Goal: Find specific page/section: Find specific page/section

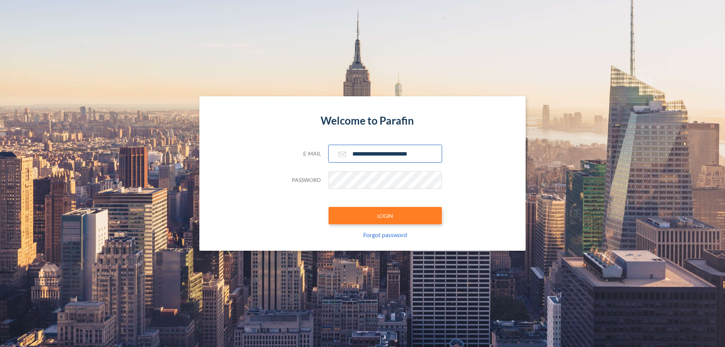
type input "**********"
click at [385, 216] on button "LOGIN" at bounding box center [385, 215] width 113 height 17
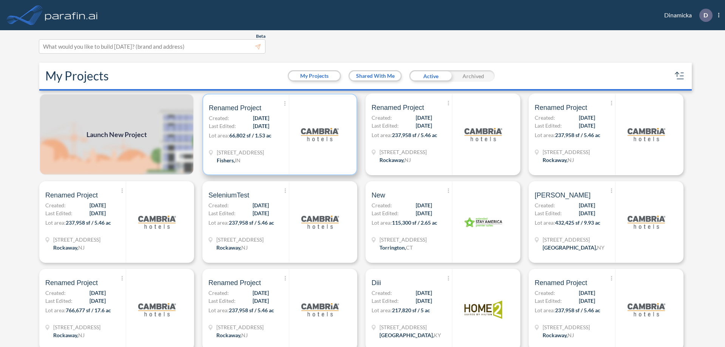
scroll to position [2, 0]
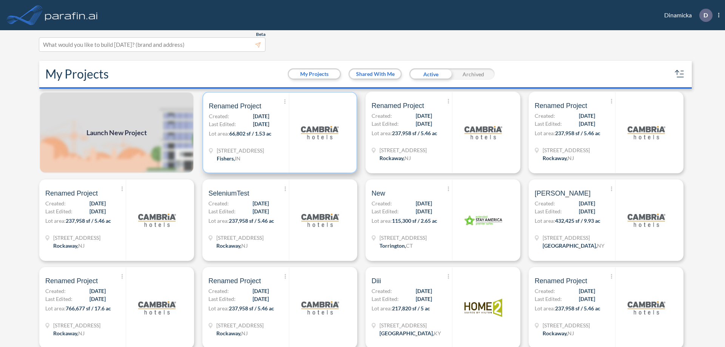
click at [278, 133] on p "Lot area: 66,802 sf / 1.53 ac" at bounding box center [249, 135] width 80 height 11
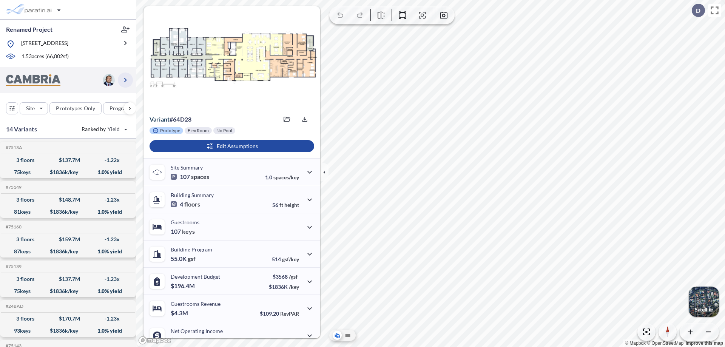
click at [125, 80] on icon "button" at bounding box center [125, 80] width 9 height 9
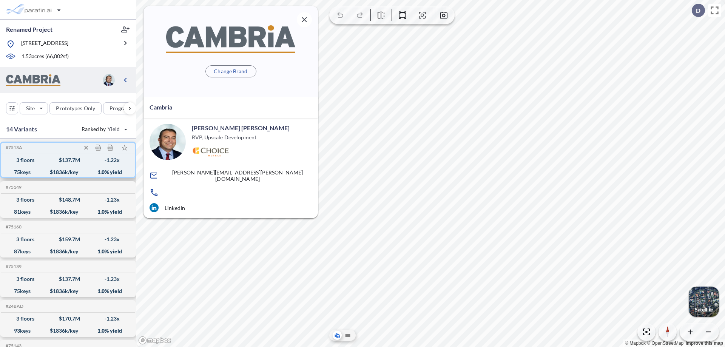
scroll to position [3, 0]
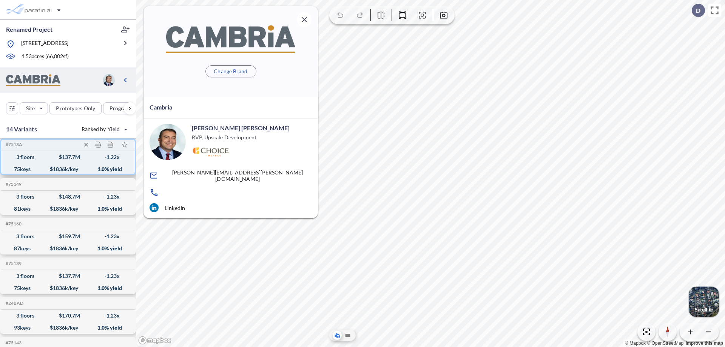
click at [68, 157] on div "$ 137.7 M" at bounding box center [69, 157] width 21 height 0
